Goal: Task Accomplishment & Management: Complete application form

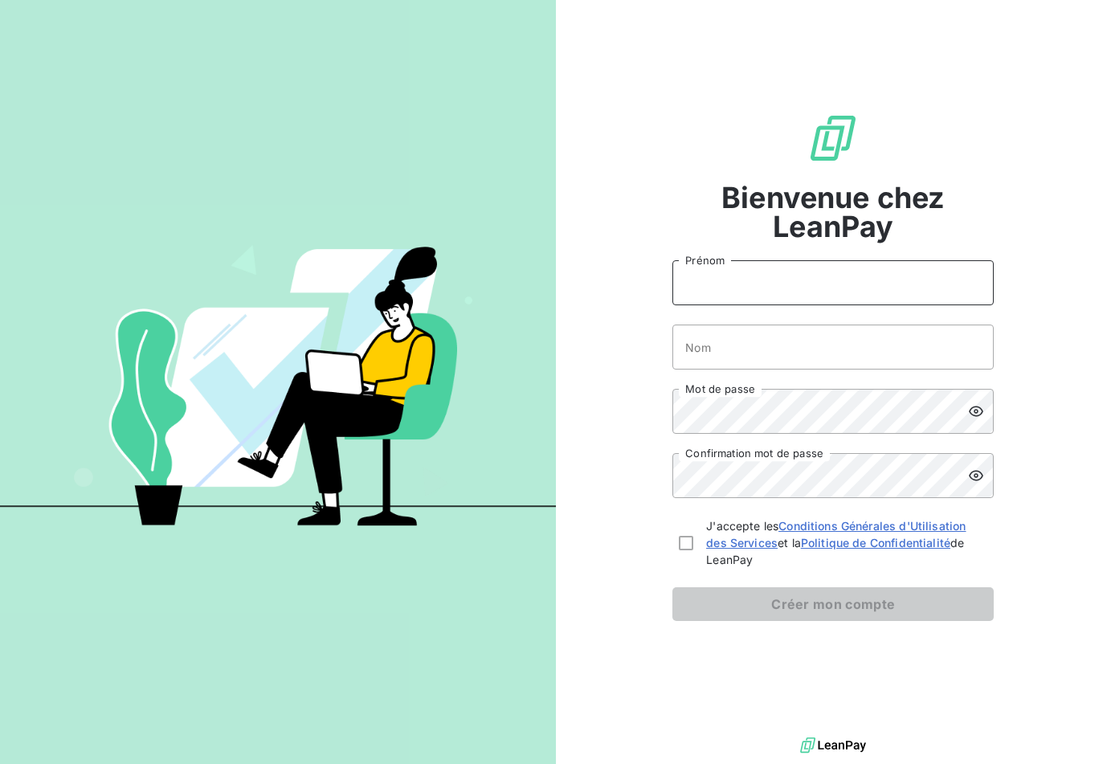
click at [720, 274] on input "Prénom" at bounding box center [833, 282] width 321 height 45
type input "[PERSON_NAME]"
type input "Watier"
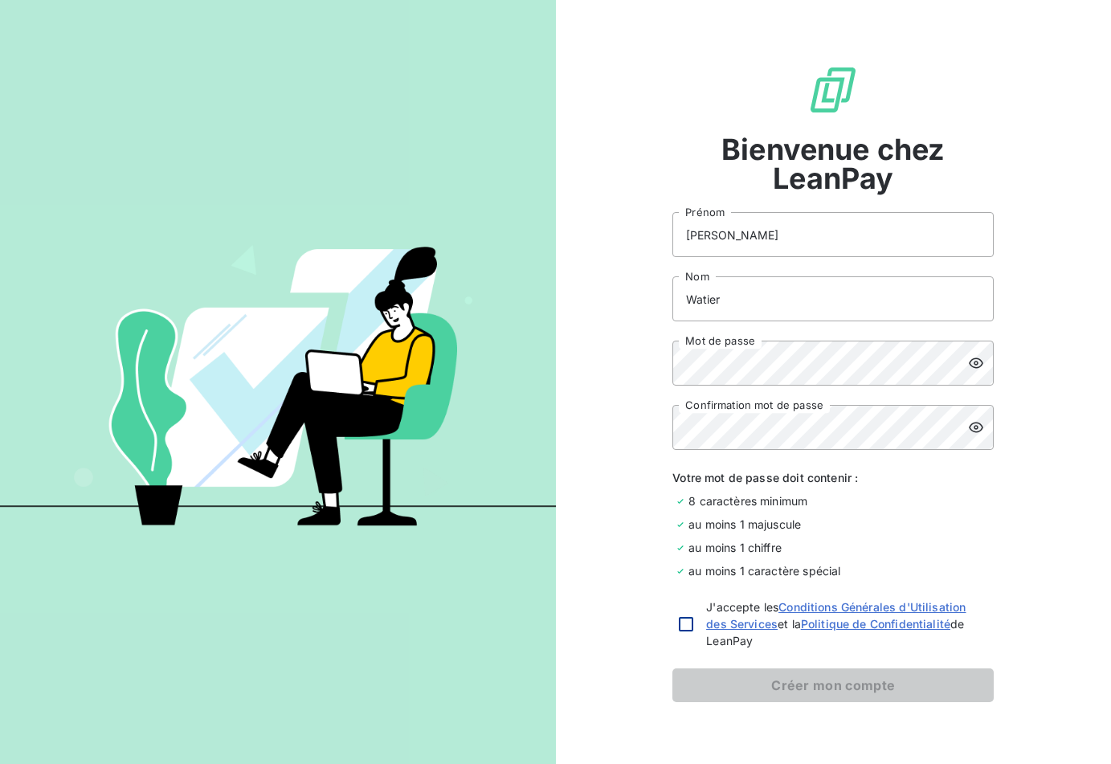
click at [690, 622] on div at bounding box center [686, 624] width 14 height 14
checkbox input "true"
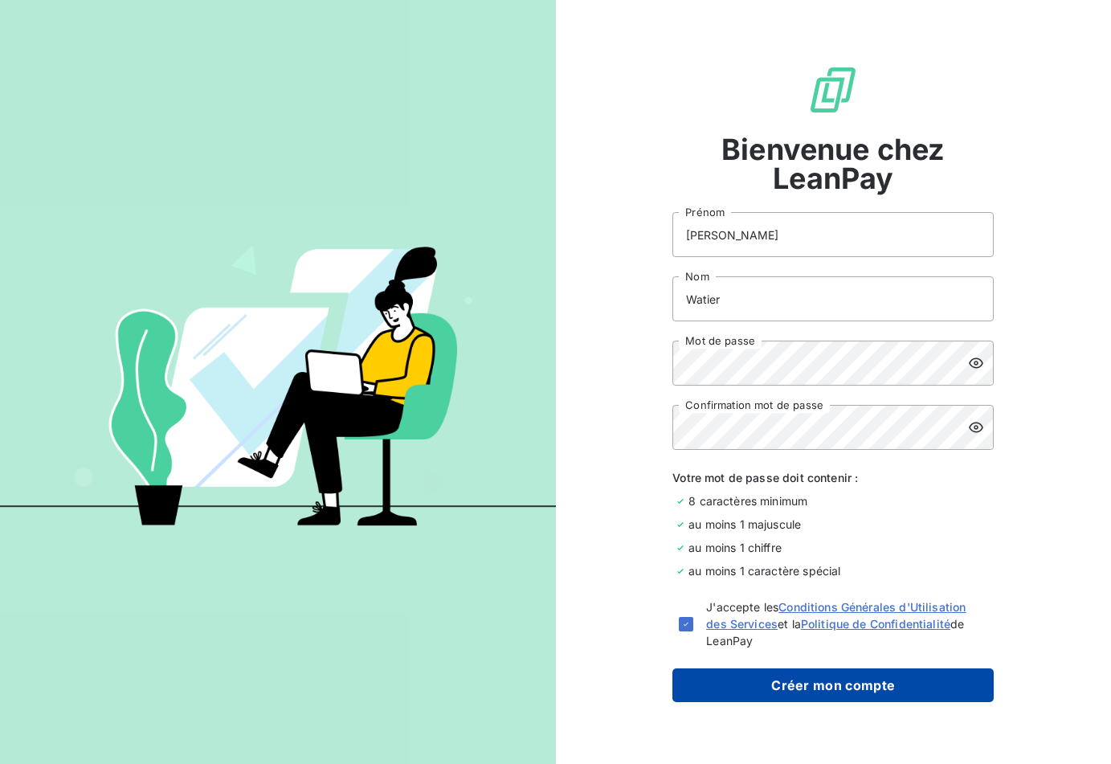
click at [843, 696] on button "Créer mon compte" at bounding box center [833, 685] width 321 height 34
